Goal: Task Accomplishment & Management: Use online tool/utility

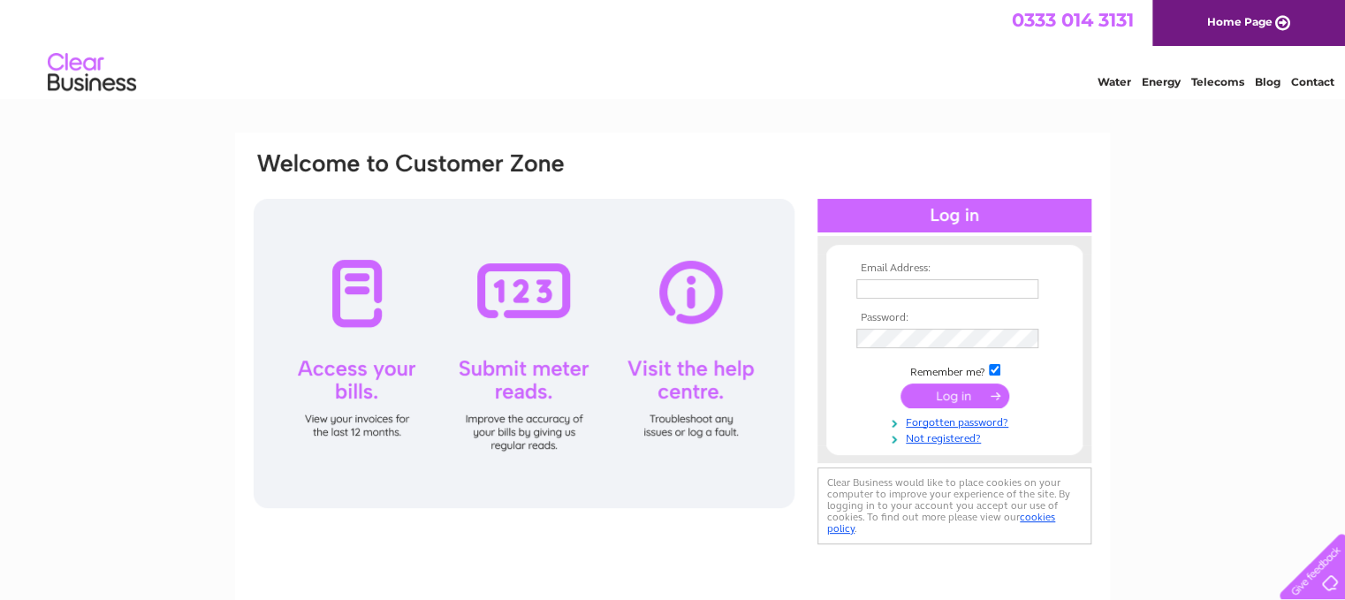
type input "harleycattery@gmail.com"
click at [951, 398] on input "submit" at bounding box center [954, 395] width 109 height 25
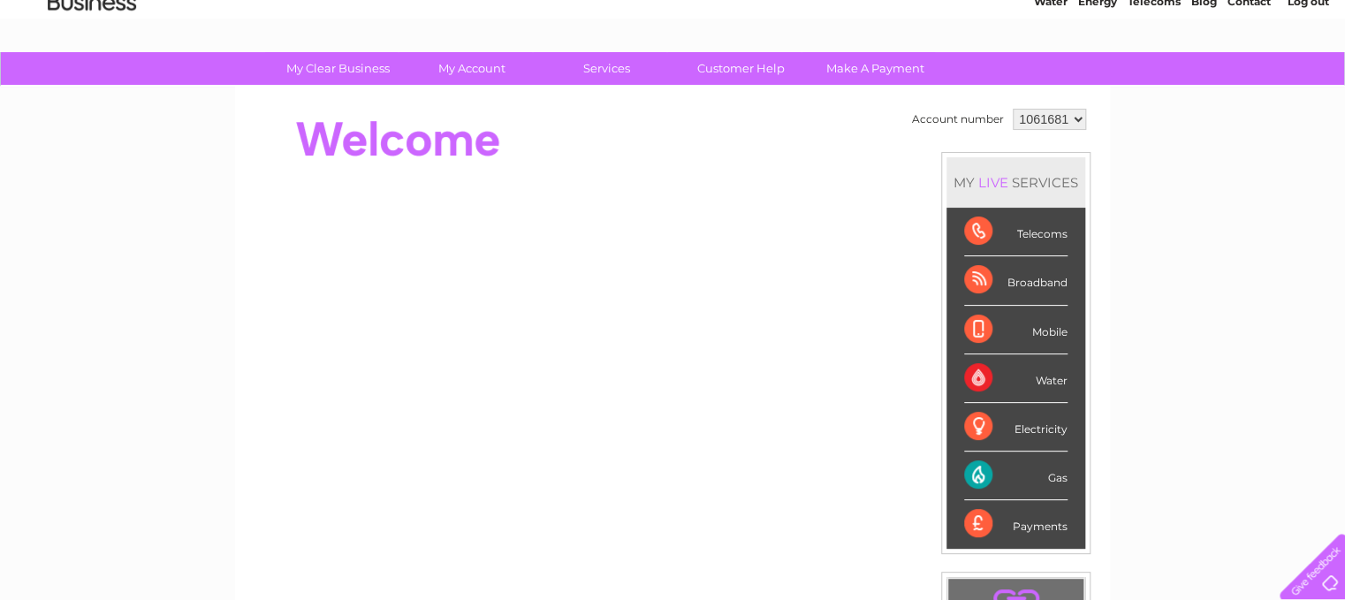
scroll to position [79, 0]
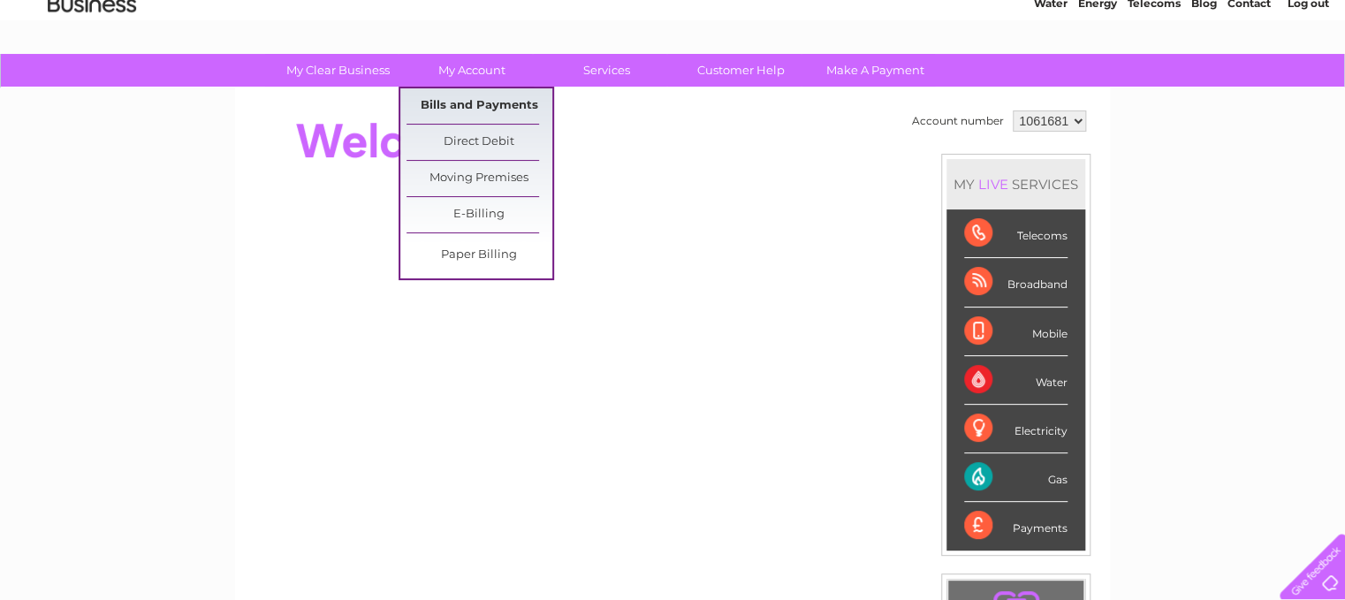
click at [465, 107] on link "Bills and Payments" at bounding box center [479, 105] width 146 height 35
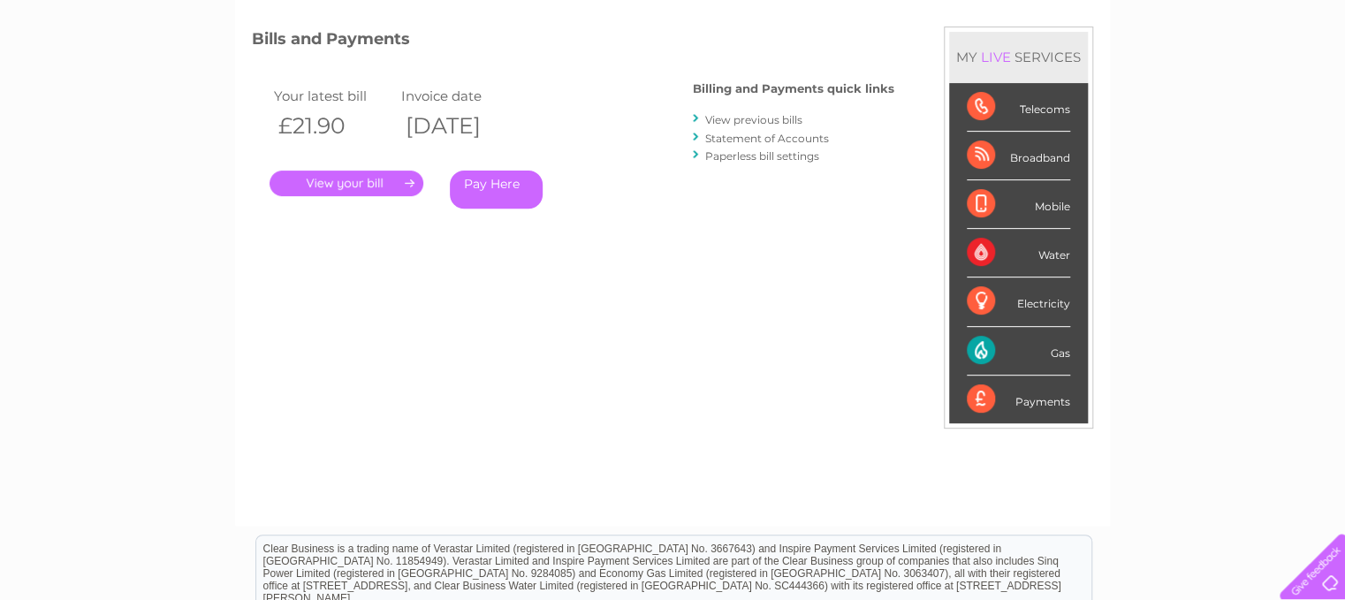
scroll to position [229, 0]
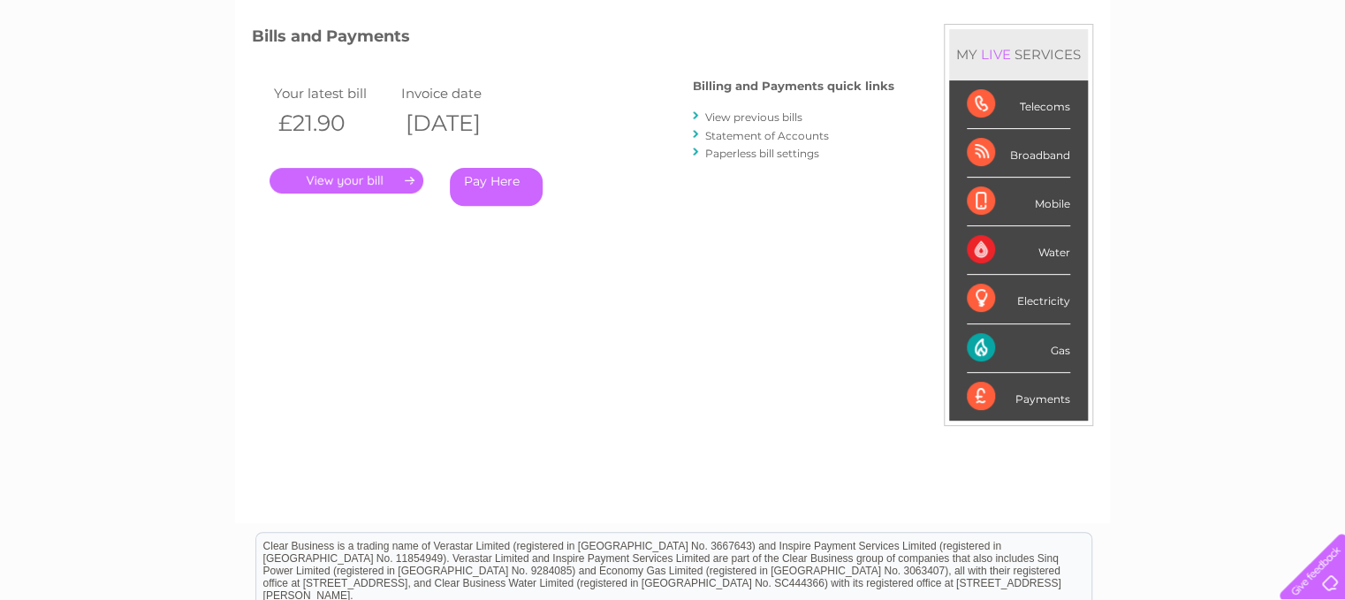
click at [755, 118] on link "View previous bills" at bounding box center [753, 116] width 97 height 13
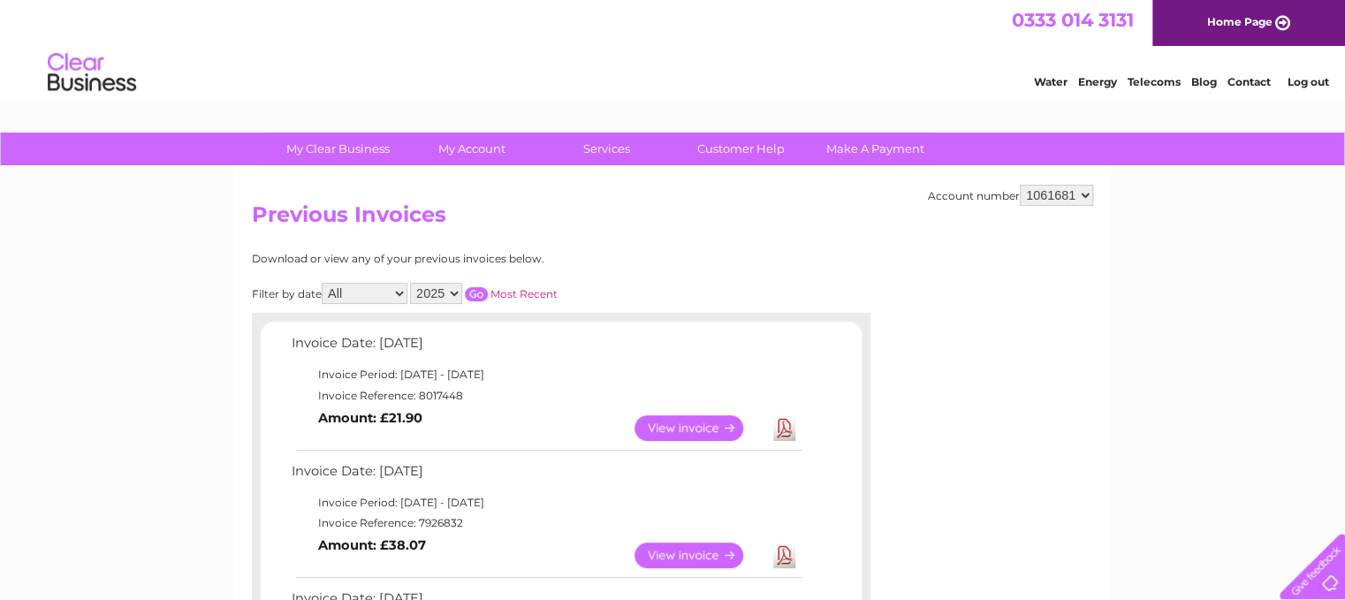
click at [687, 425] on link "View" at bounding box center [699, 428] width 130 height 26
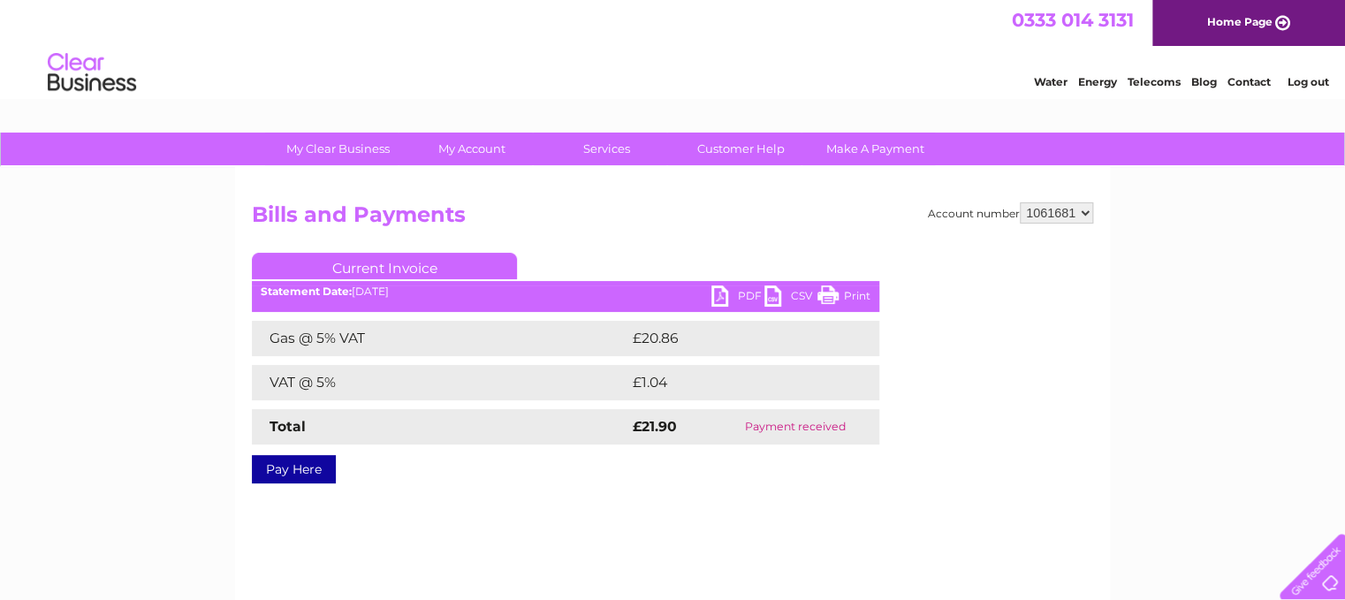
click at [717, 297] on link "PDF" at bounding box center [737, 298] width 53 height 26
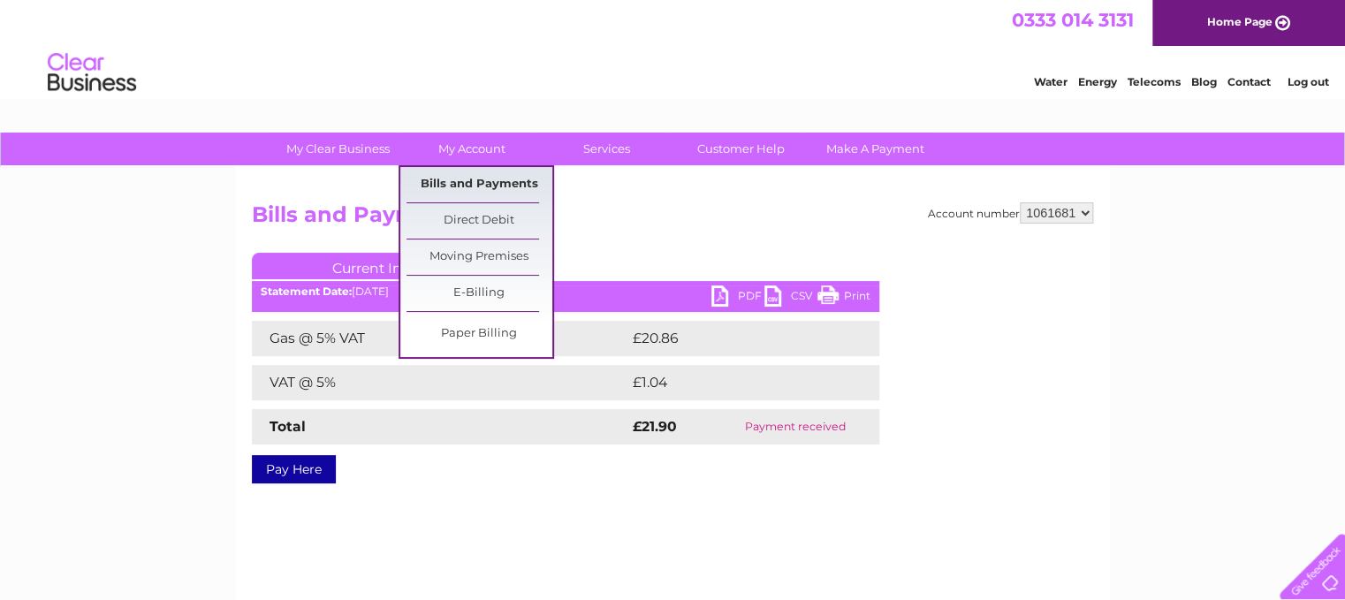
click at [473, 183] on link "Bills and Payments" at bounding box center [479, 184] width 146 height 35
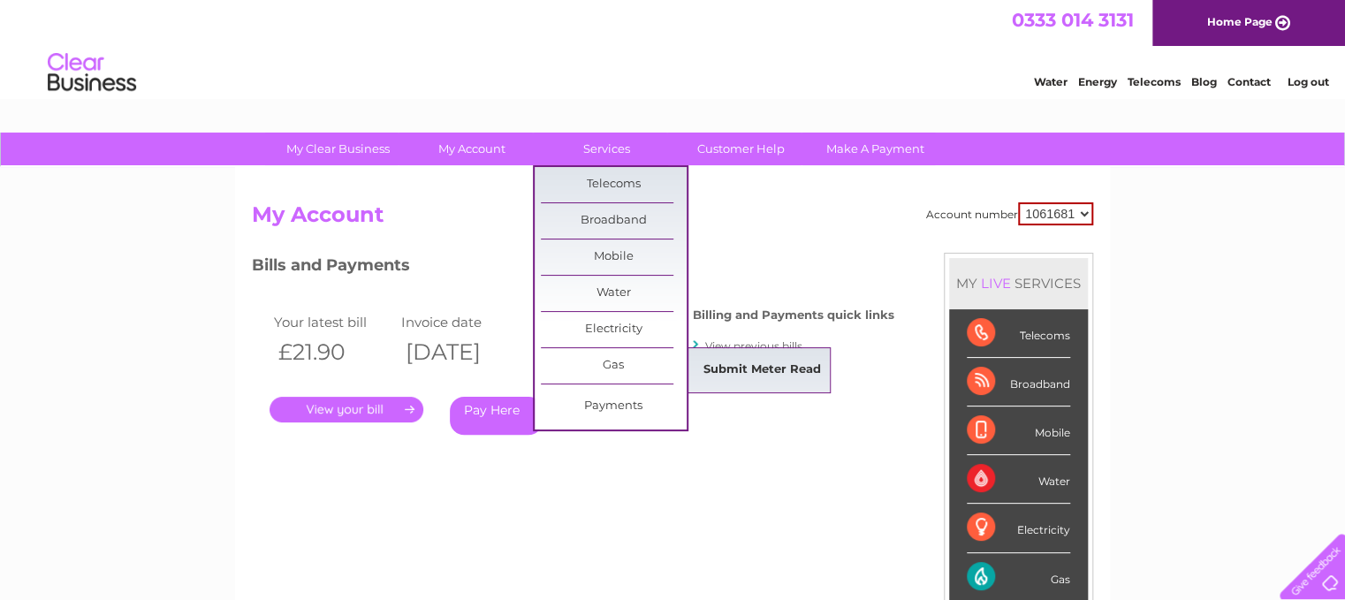
click at [760, 366] on link "Submit Meter Read" at bounding box center [762, 370] width 146 height 35
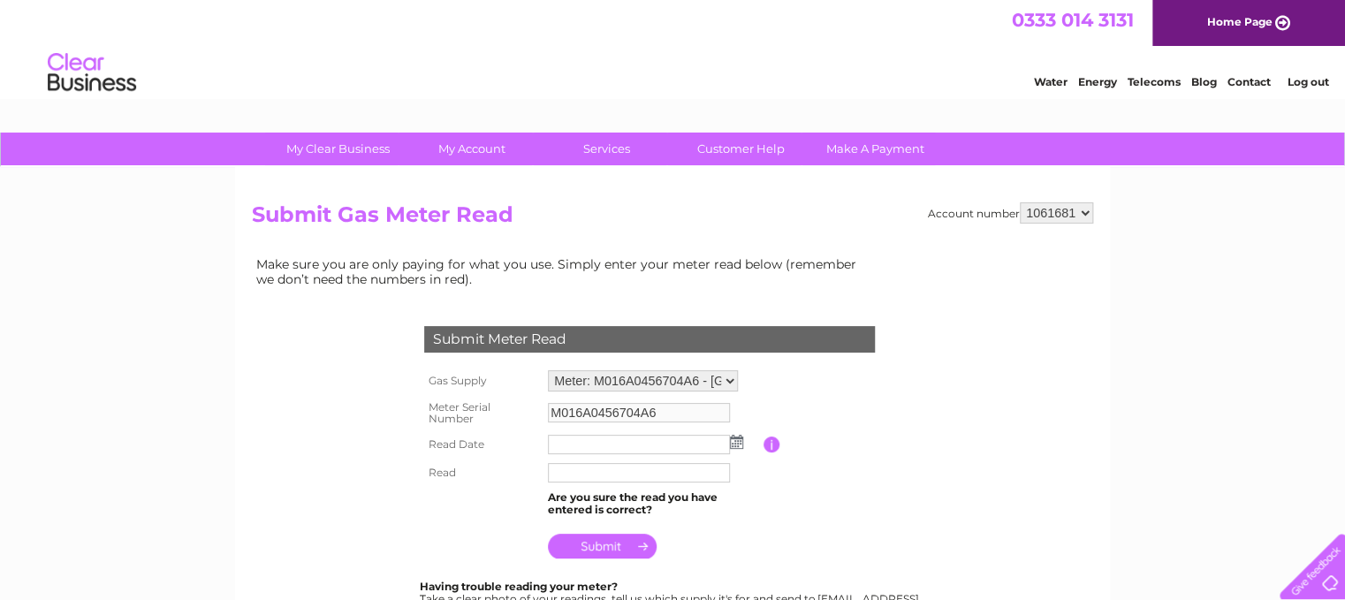
click at [569, 440] on input "text" at bounding box center [639, 444] width 182 height 19
click at [604, 452] on input "text" at bounding box center [640, 445] width 184 height 21
click at [767, 443] on input "button" at bounding box center [771, 445] width 17 height 16
click at [584, 444] on input "text" at bounding box center [639, 444] width 182 height 19
click at [571, 441] on input "text" at bounding box center [640, 445] width 184 height 21
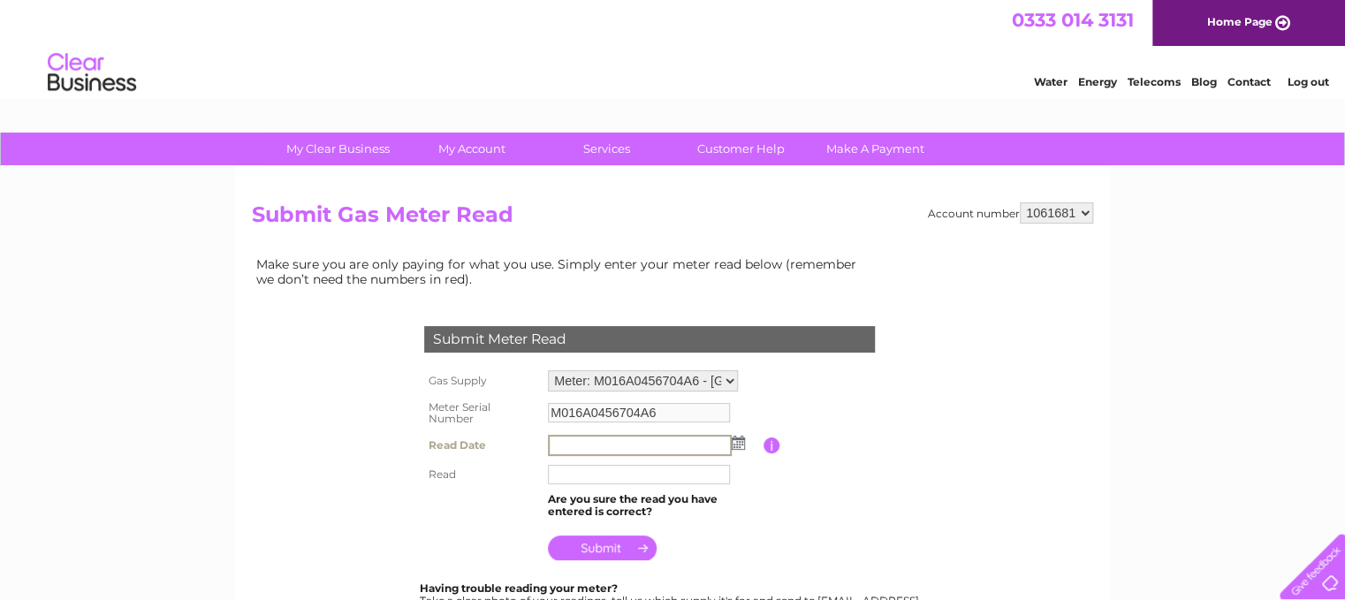
click at [571, 441] on input "text" at bounding box center [640, 445] width 184 height 21
click at [737, 446] on img at bounding box center [738, 443] width 13 height 14
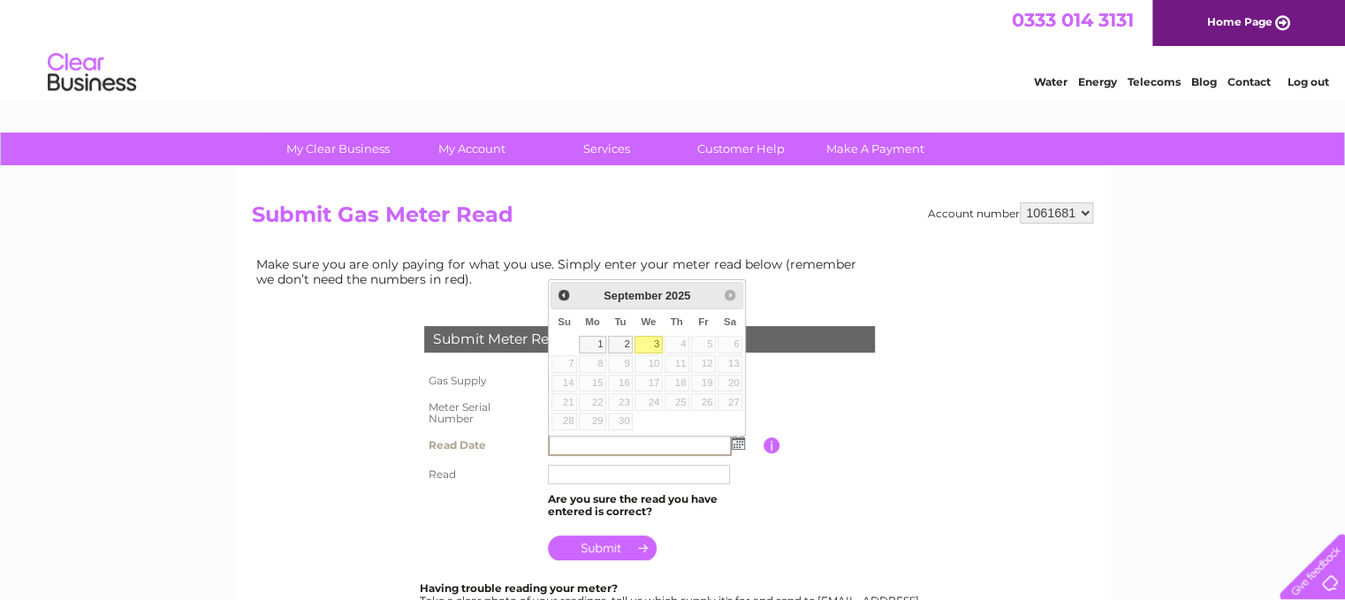
click at [650, 350] on link "3" at bounding box center [648, 345] width 28 height 18
type input "[DATE]"
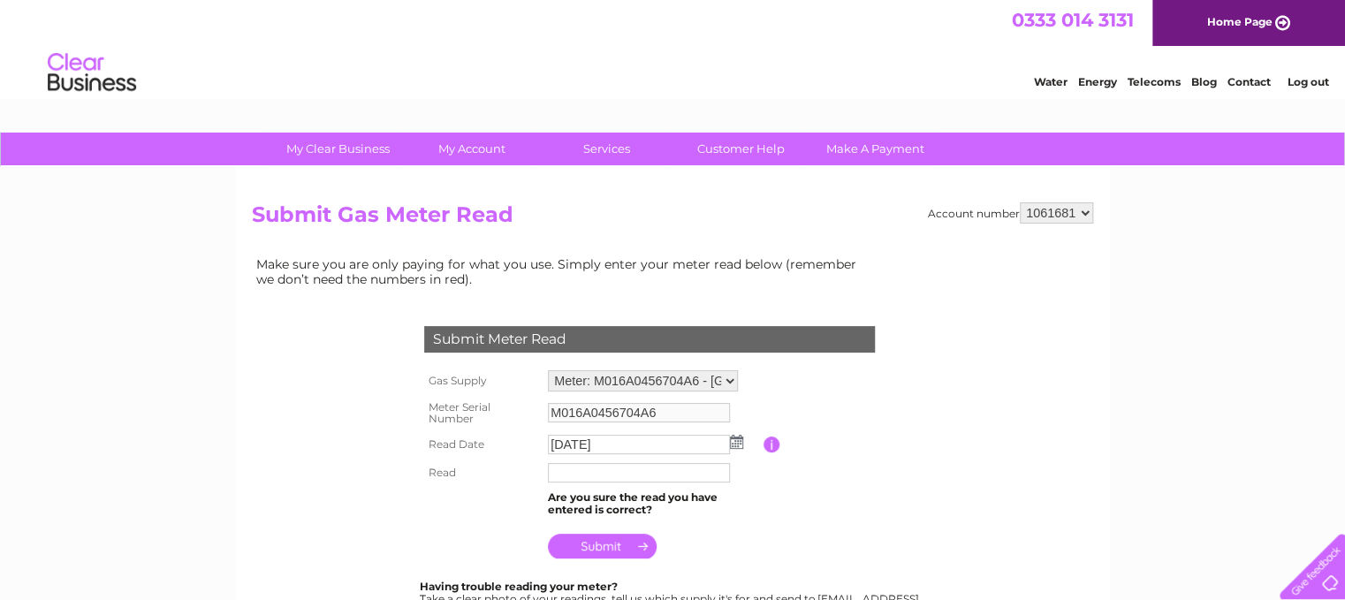
click at [558, 475] on input "text" at bounding box center [639, 472] width 182 height 19
type input "0"
type input "500533"
click at [604, 543] on input "submit" at bounding box center [602, 547] width 109 height 25
